Goal: Information Seeking & Learning: Learn about a topic

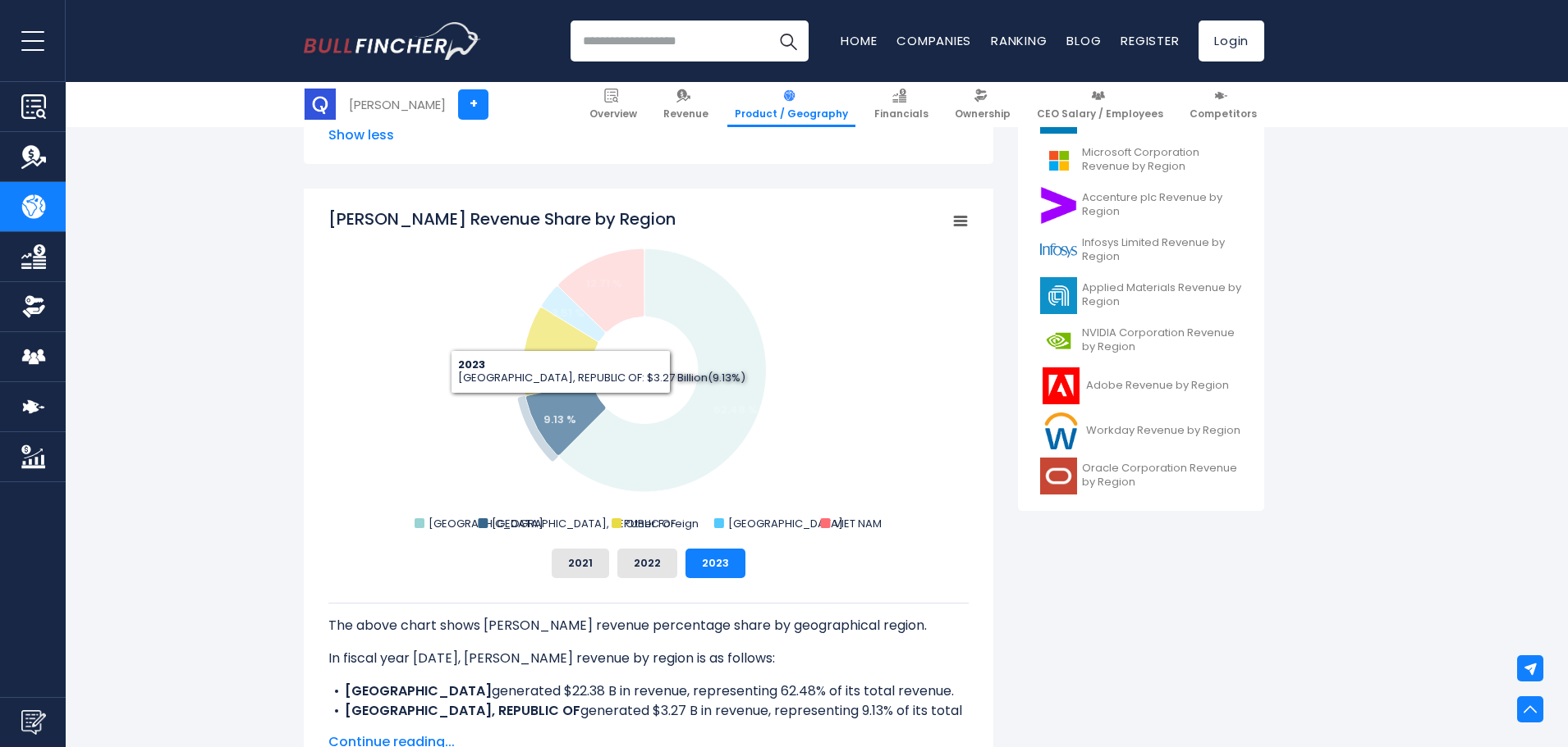
scroll to position [553, 0]
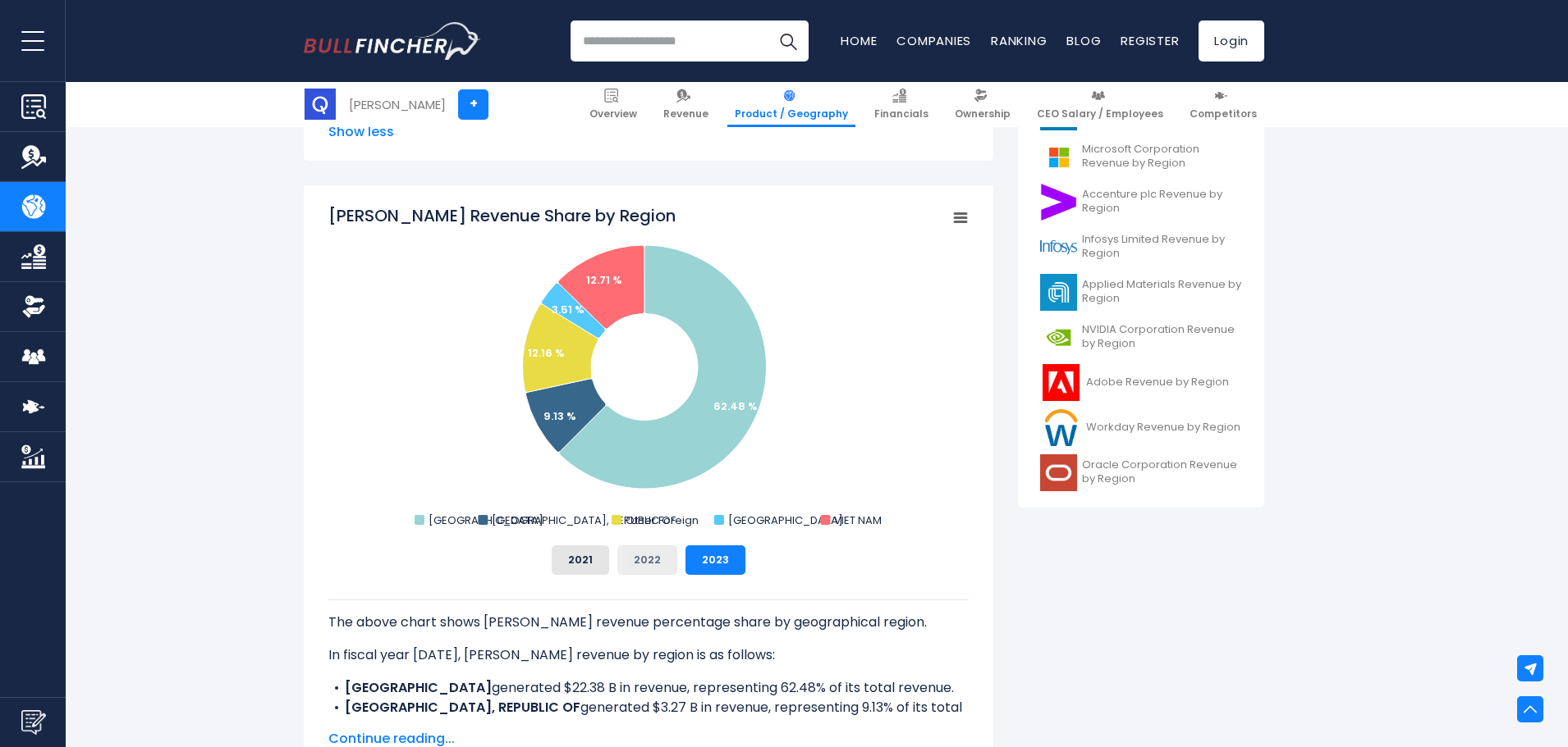
click at [649, 567] on button "2022" at bounding box center [647, 560] width 60 height 29
click at [597, 567] on button "2021" at bounding box center [580, 560] width 58 height 29
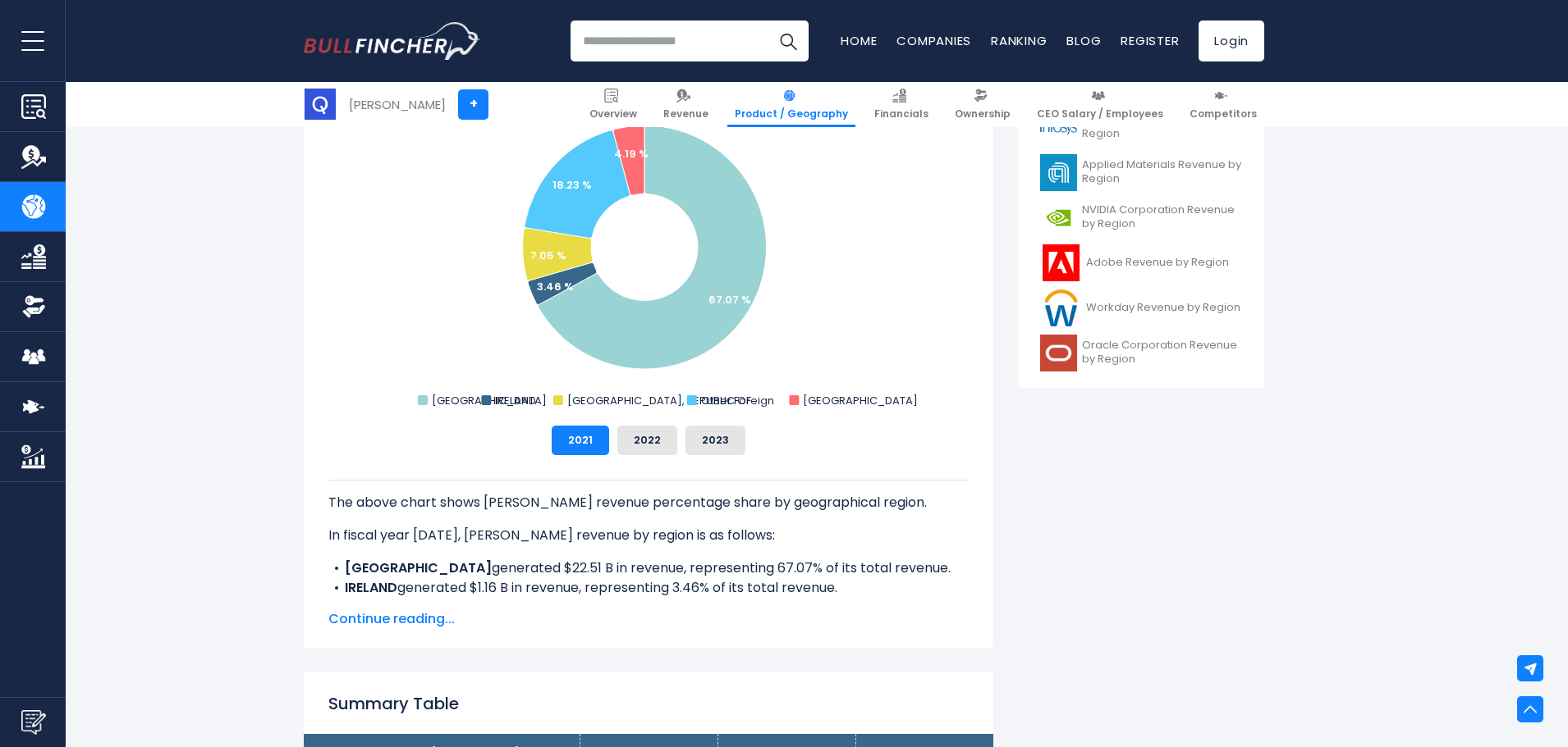
scroll to position [717, 0]
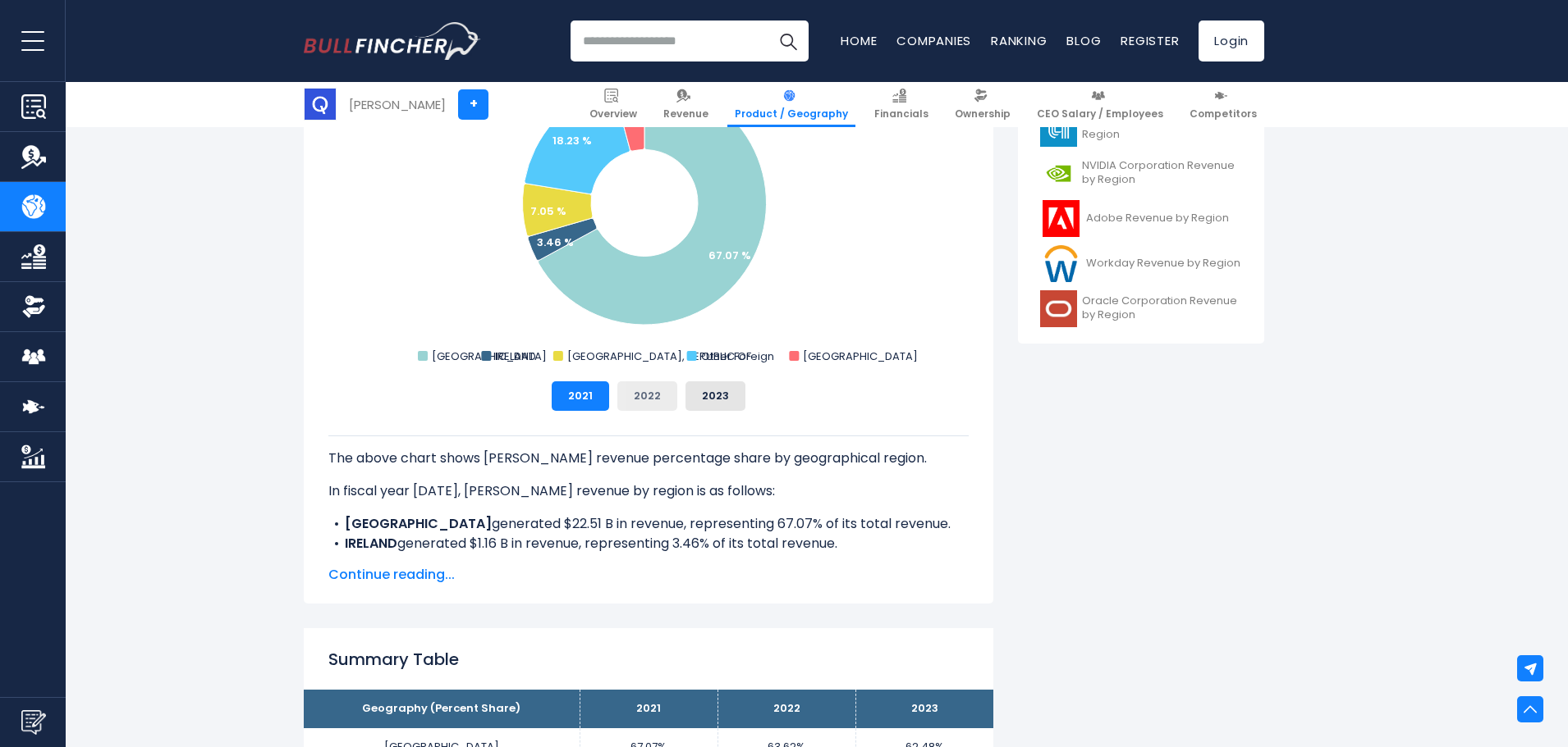
click at [660, 395] on button "2022" at bounding box center [647, 396] width 60 height 29
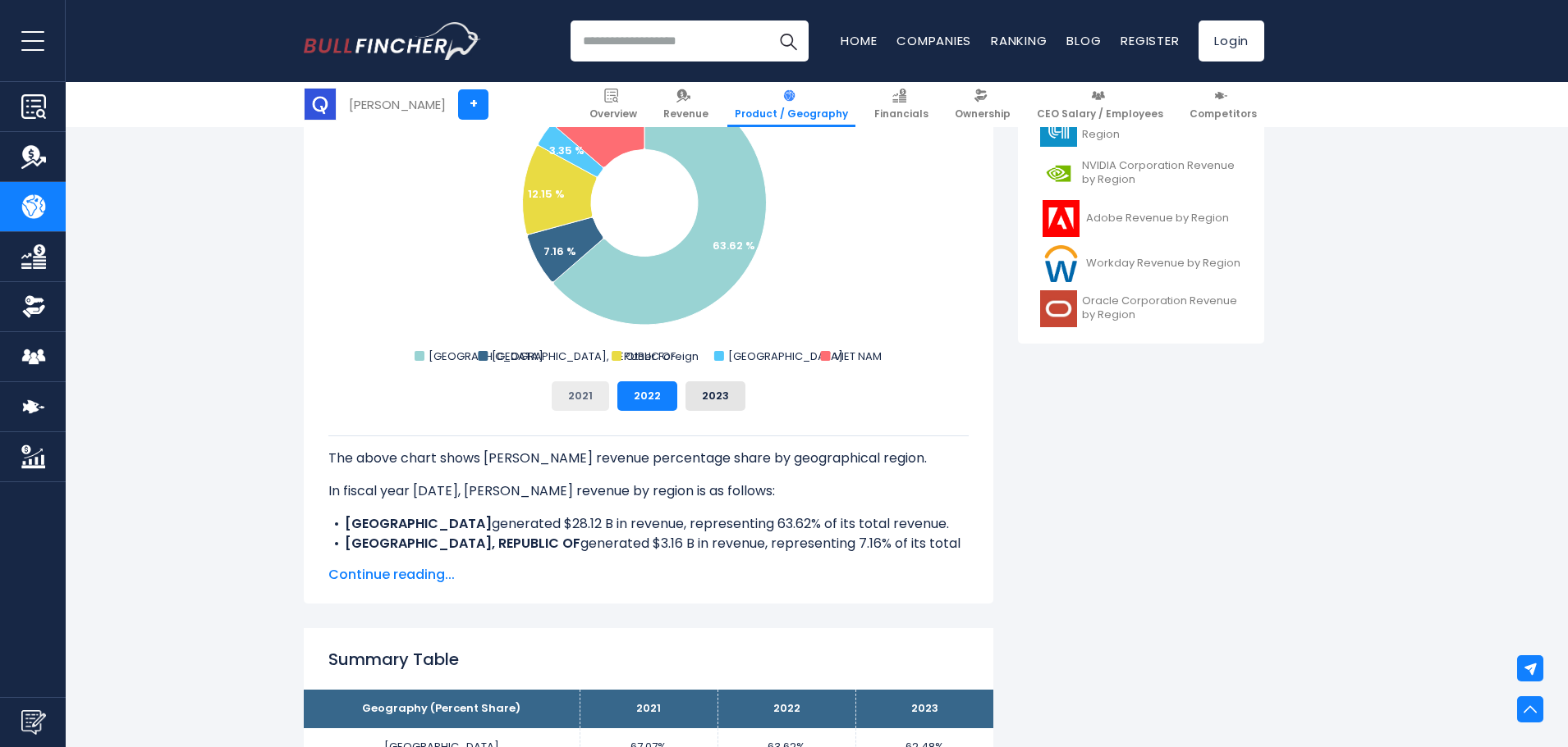
click at [600, 394] on button "2021" at bounding box center [580, 396] width 58 height 29
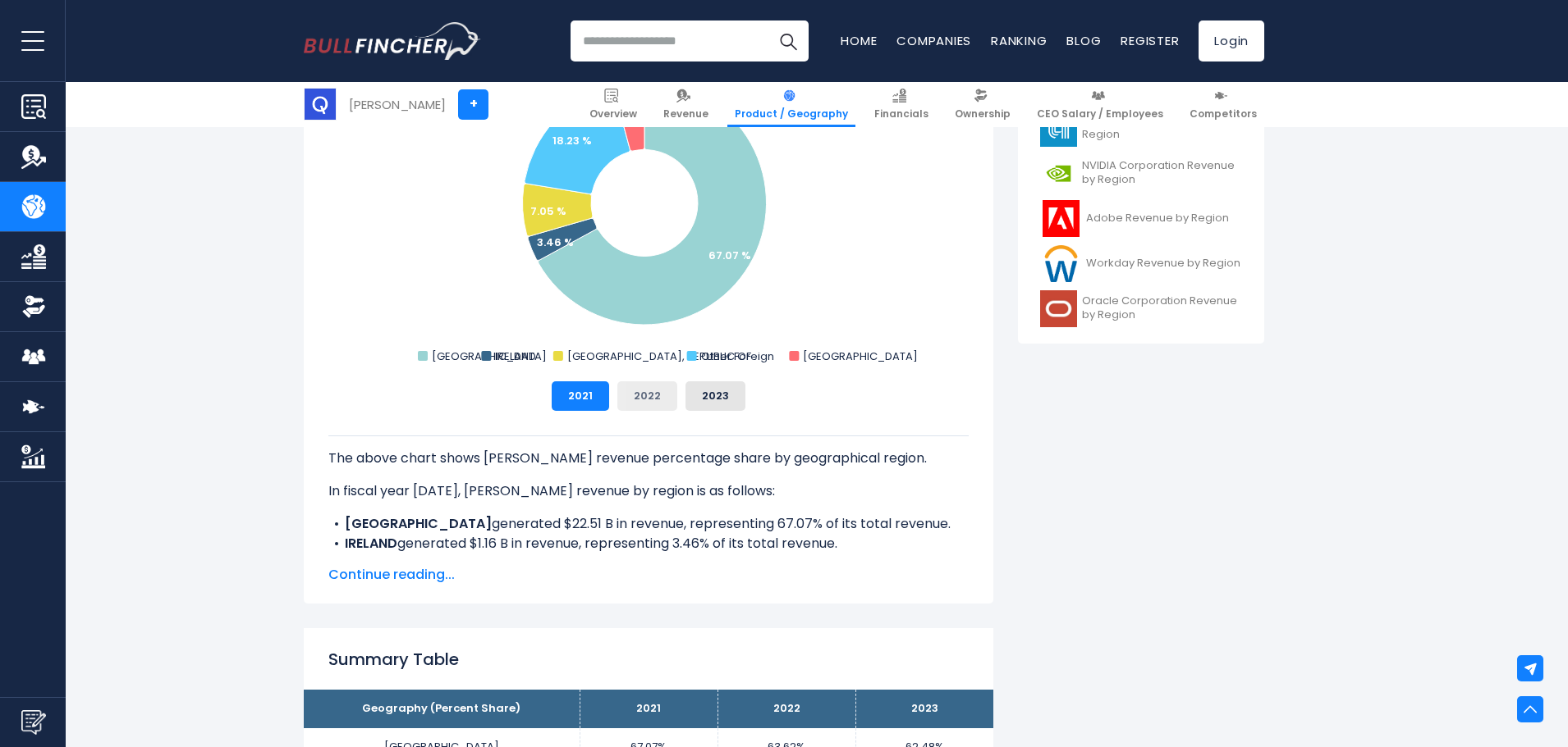
click at [644, 399] on button "2022" at bounding box center [647, 396] width 60 height 29
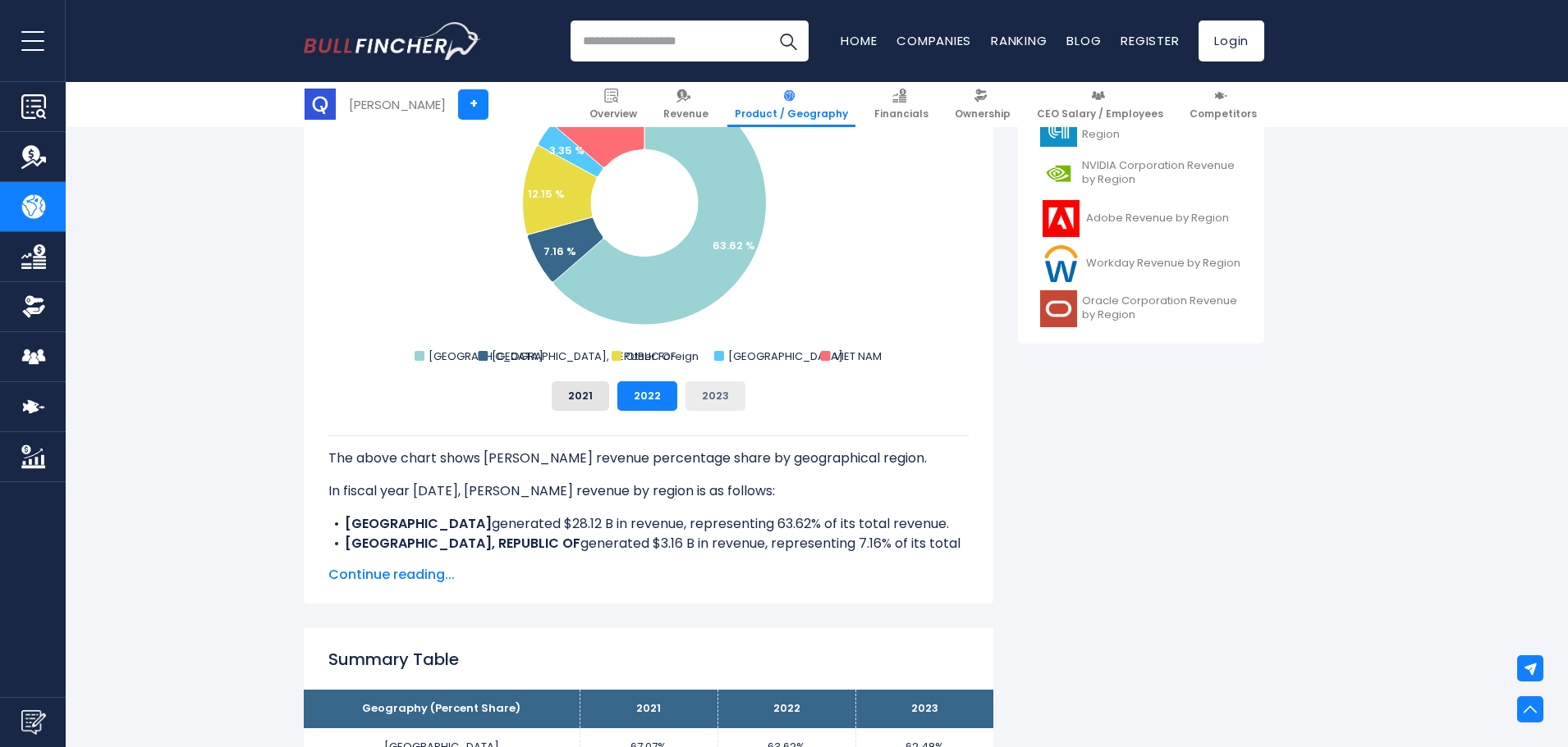
click at [699, 396] on button "2023" at bounding box center [716, 396] width 60 height 29
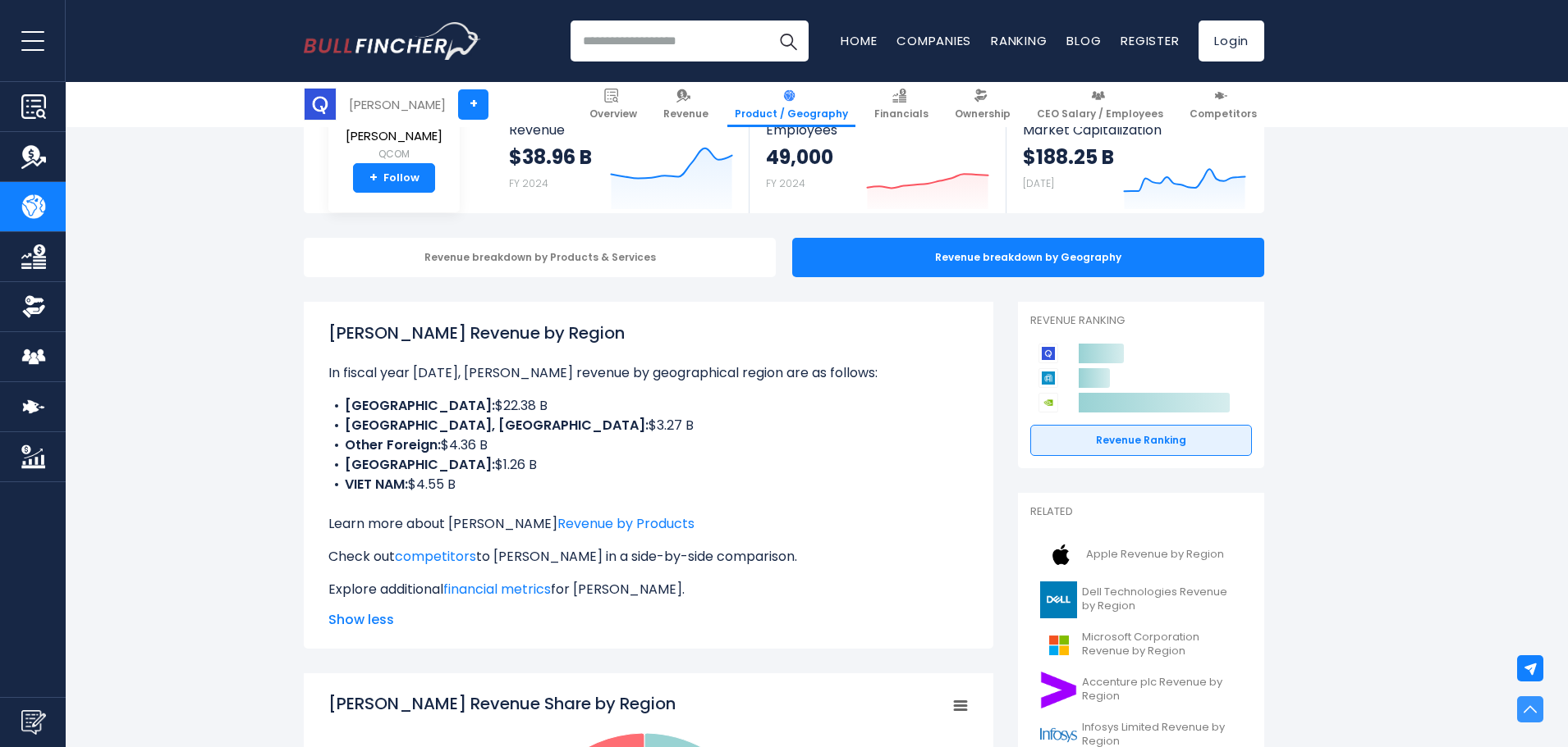
scroll to position [61, 0]
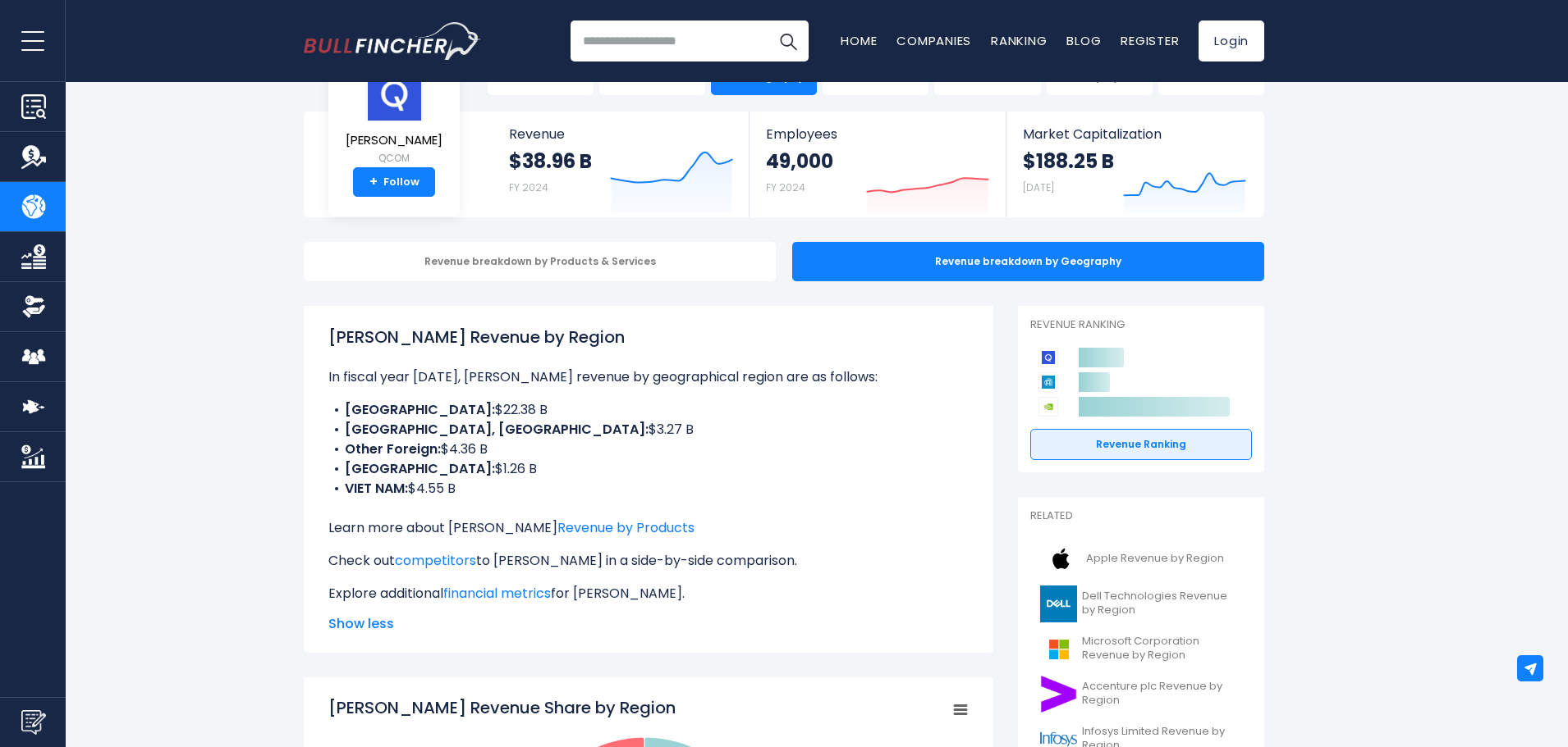
click at [961, 704] on rect "QUALCOMM Incorporated's Revenue Share by Region" at bounding box center [960, 710] width 23 height 23
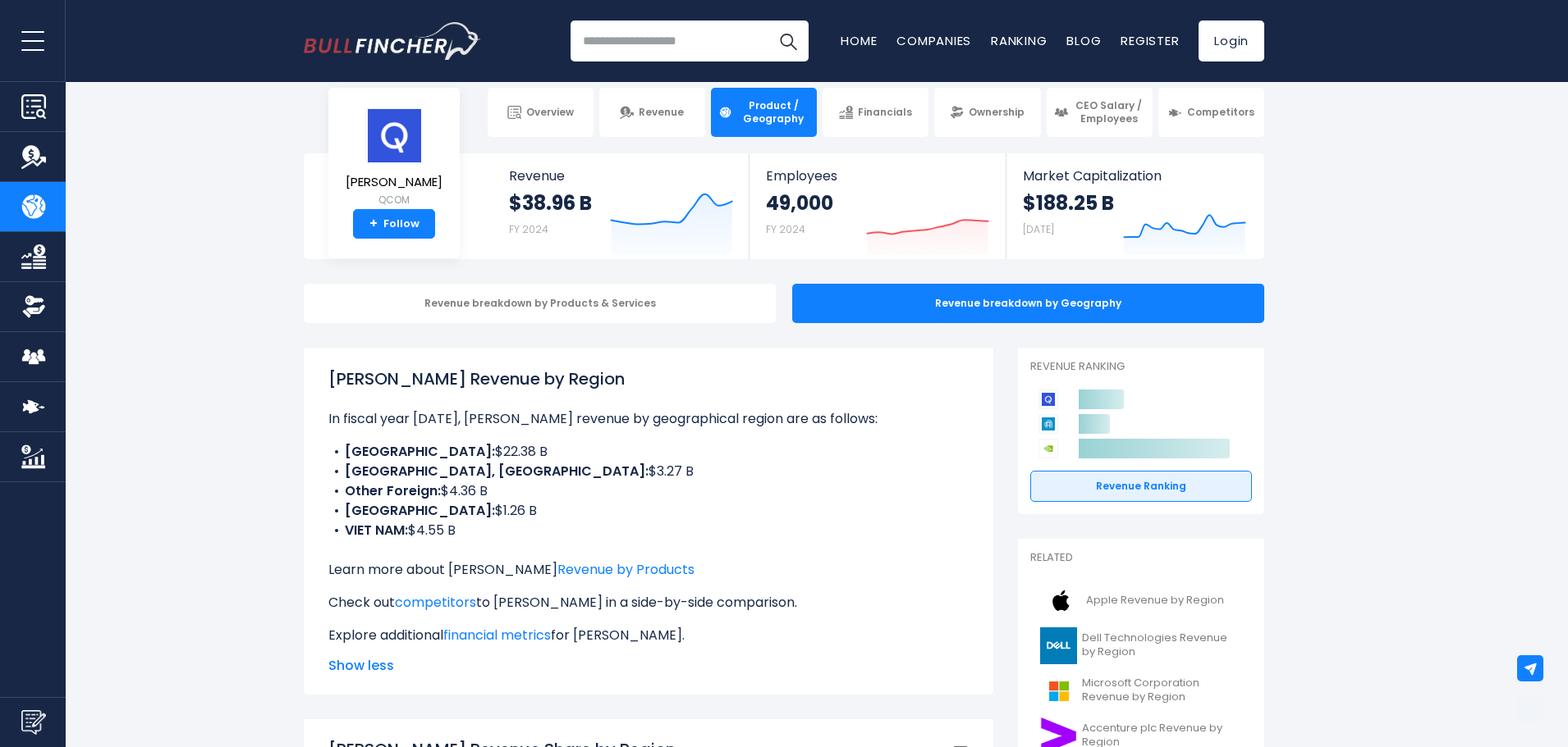
scroll to position [0, 0]
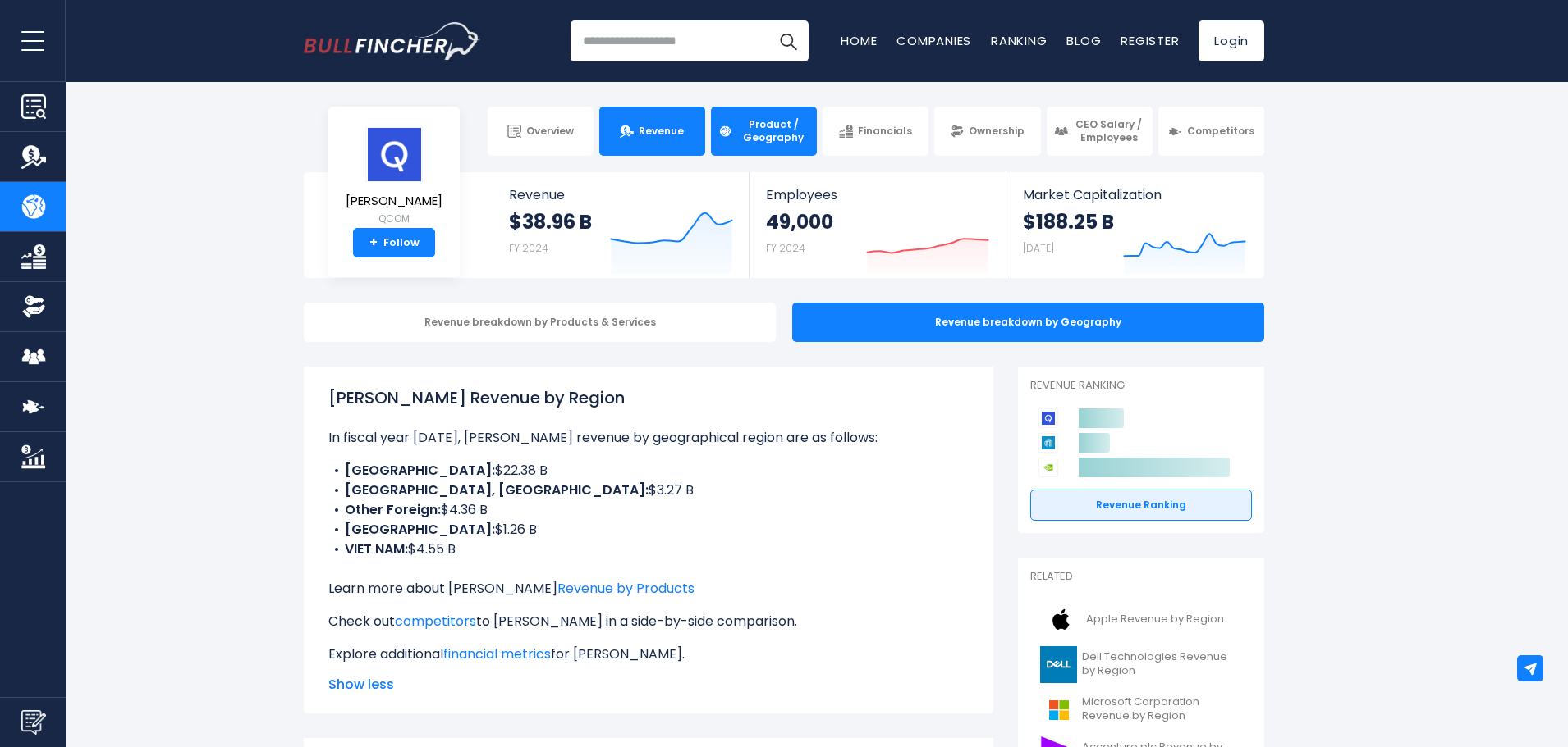
click at [638, 139] on link "Revenue" at bounding box center [651, 131] width 106 height 49
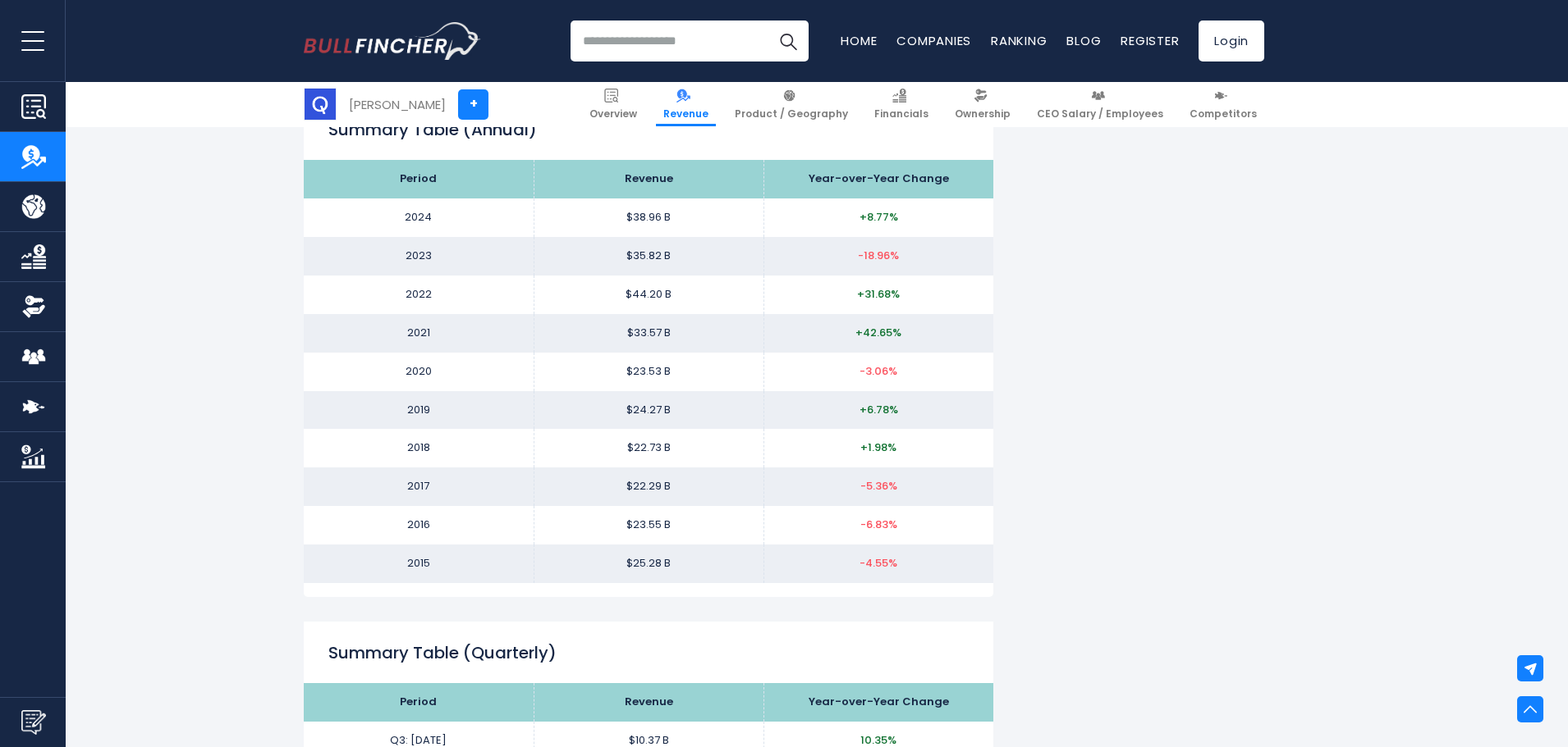
scroll to position [1722, 0]
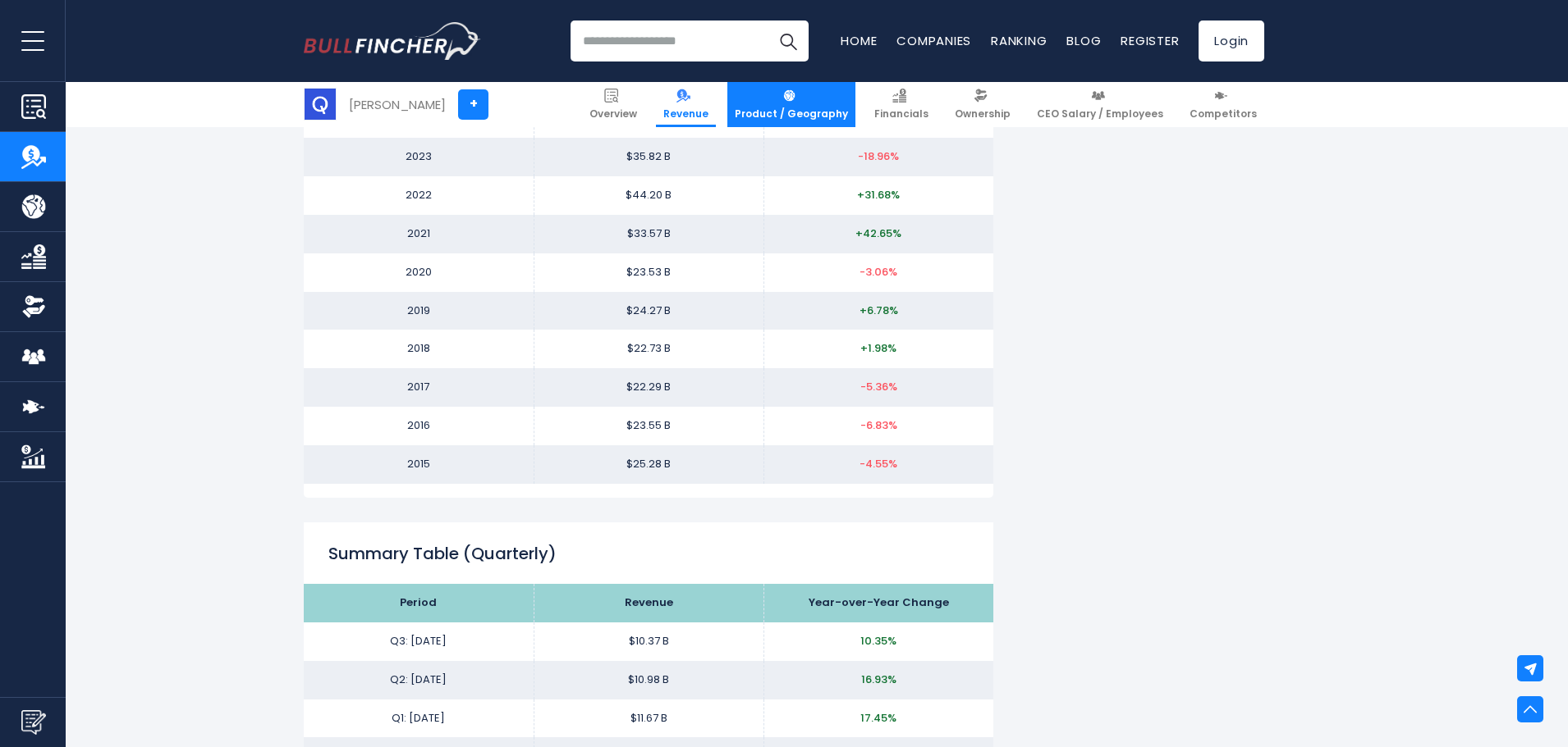
click at [808, 107] on span "Product / Geography" at bounding box center [791, 113] width 113 height 13
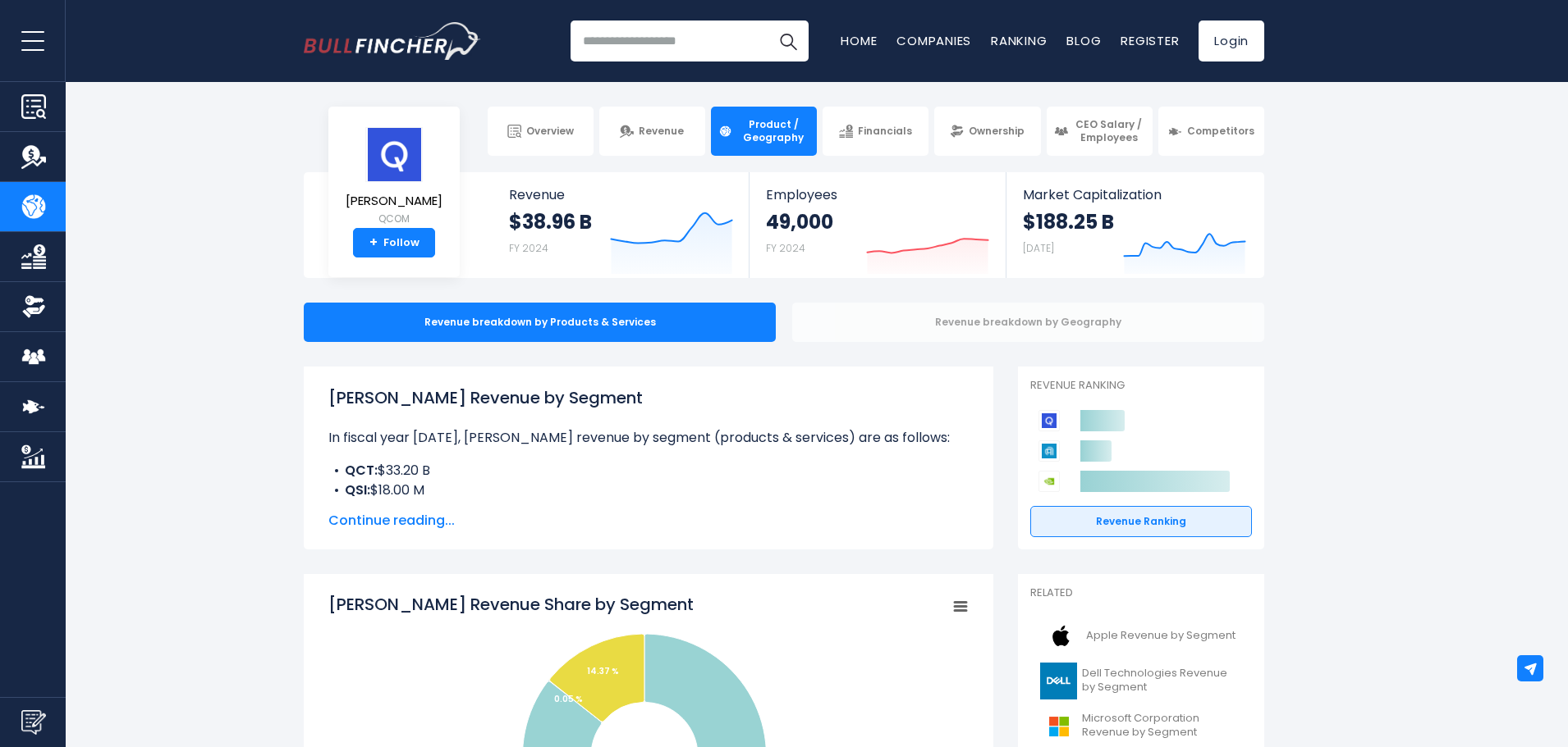
click at [906, 333] on div "Revenue breakdown by Geography" at bounding box center [1028, 323] width 472 height 39
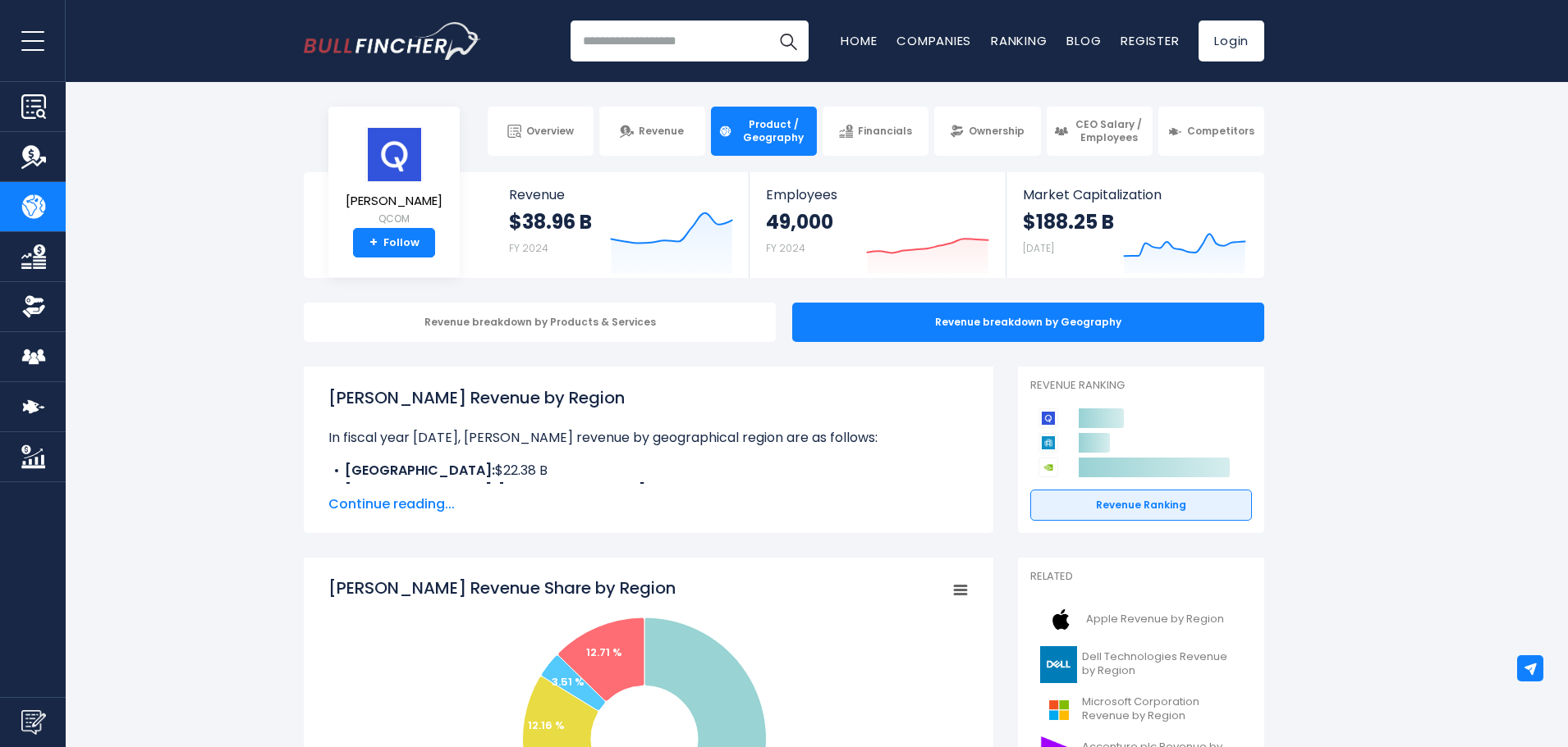
click at [424, 507] on span "Continue reading..." at bounding box center [648, 504] width 640 height 20
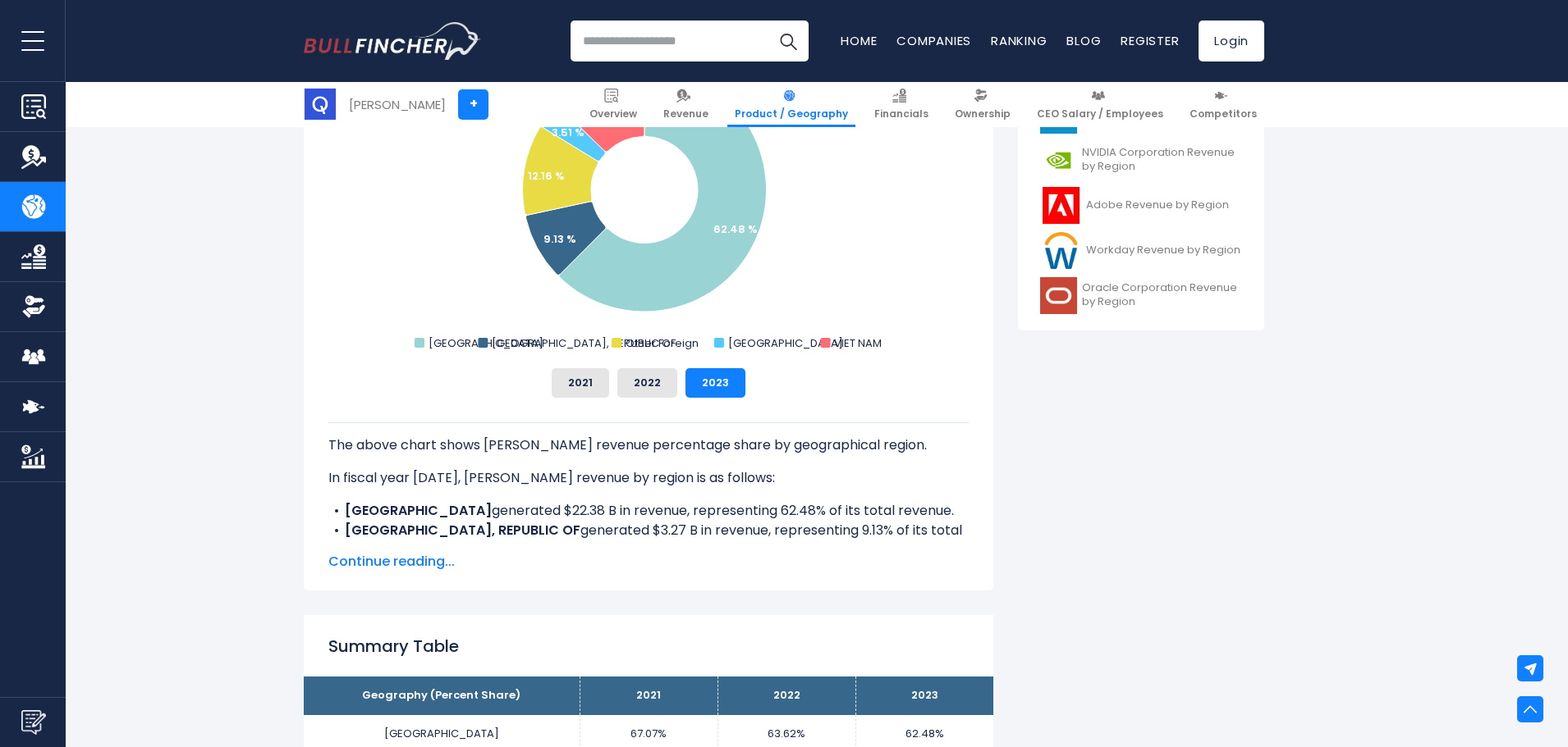
scroll to position [738, 0]
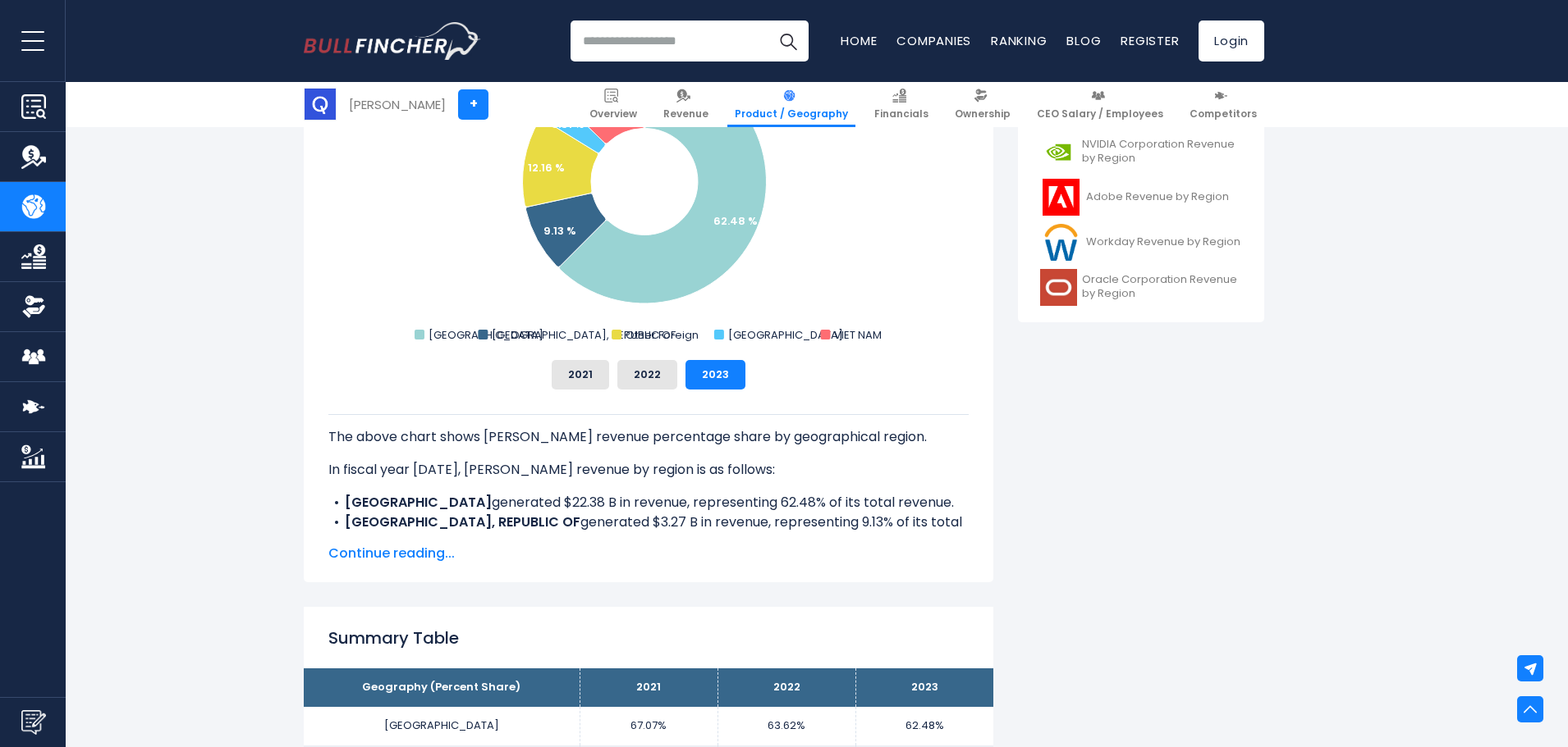
click at [407, 553] on span "Continue reading..." at bounding box center [648, 553] width 640 height 20
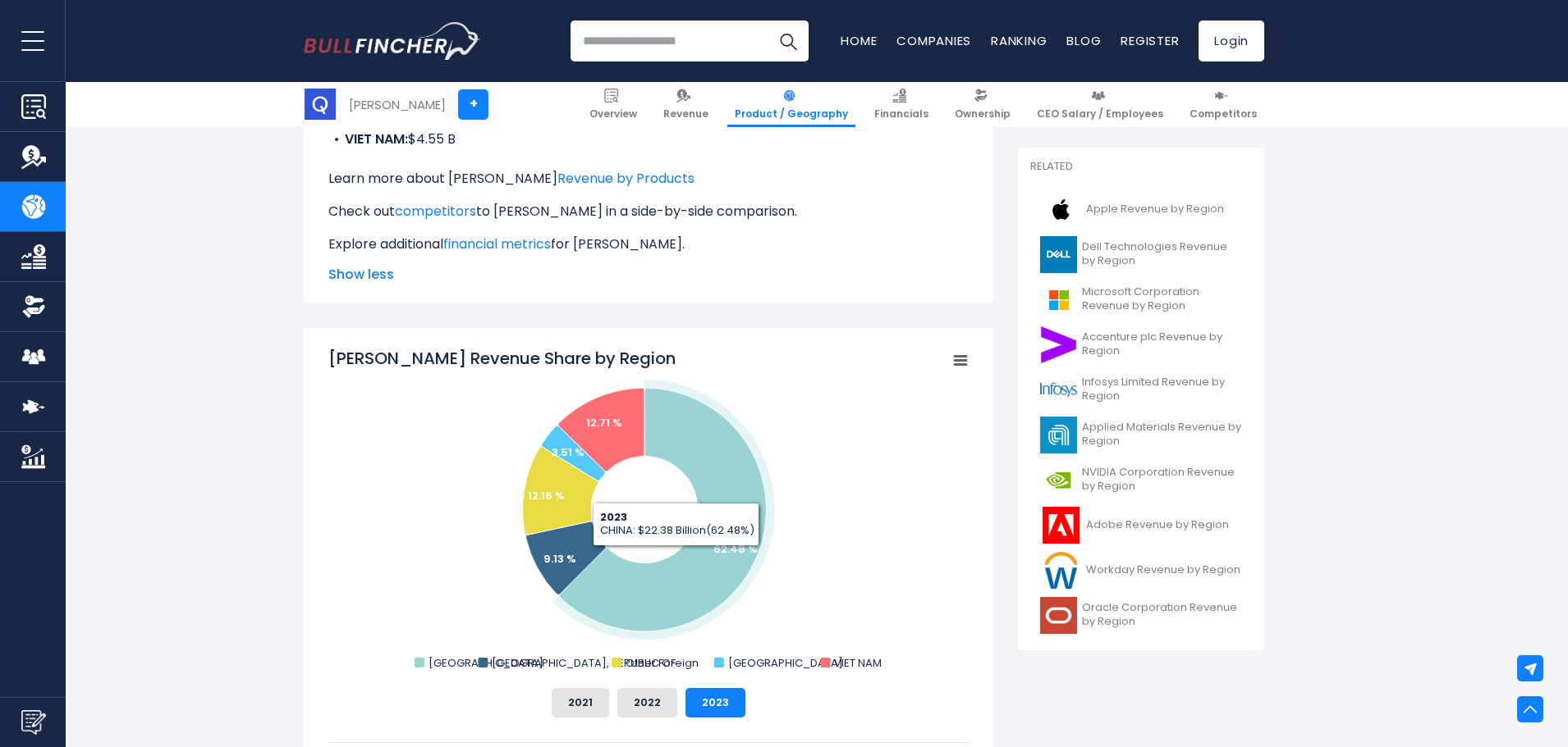
scroll to position [492, 0]
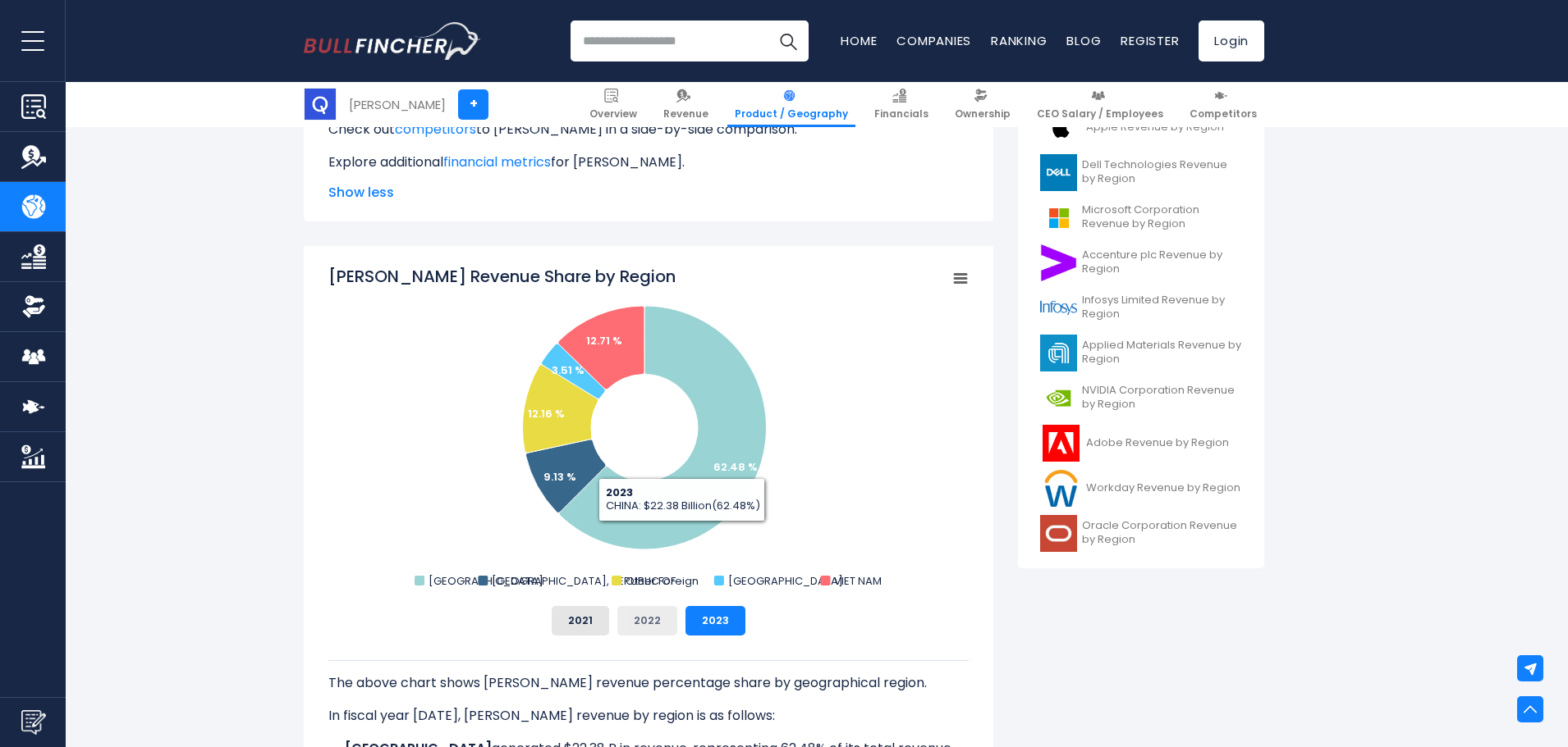
click at [670, 622] on button "2022" at bounding box center [647, 621] width 60 height 29
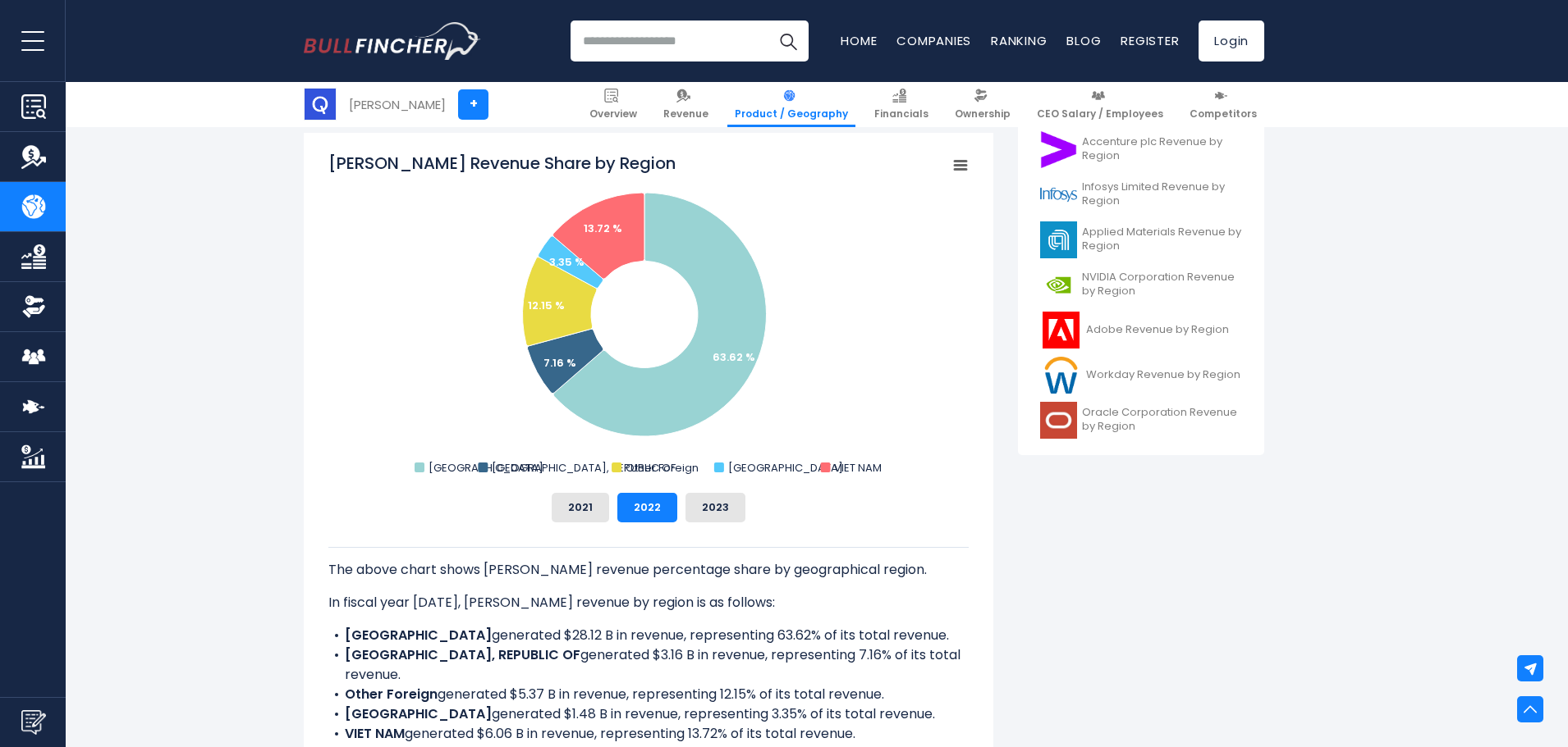
scroll to position [656, 0]
